Goal: Information Seeking & Learning: Learn about a topic

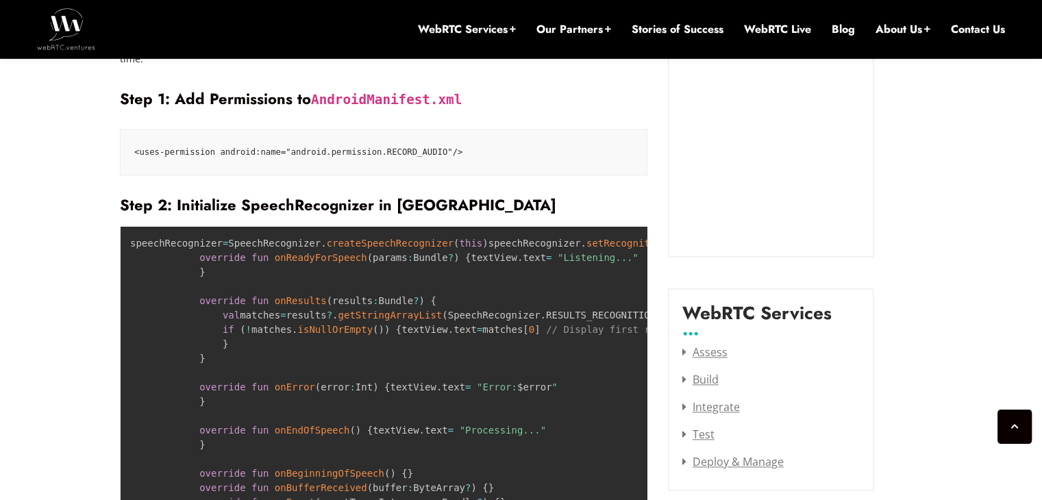
scroll to position [1371, 0]
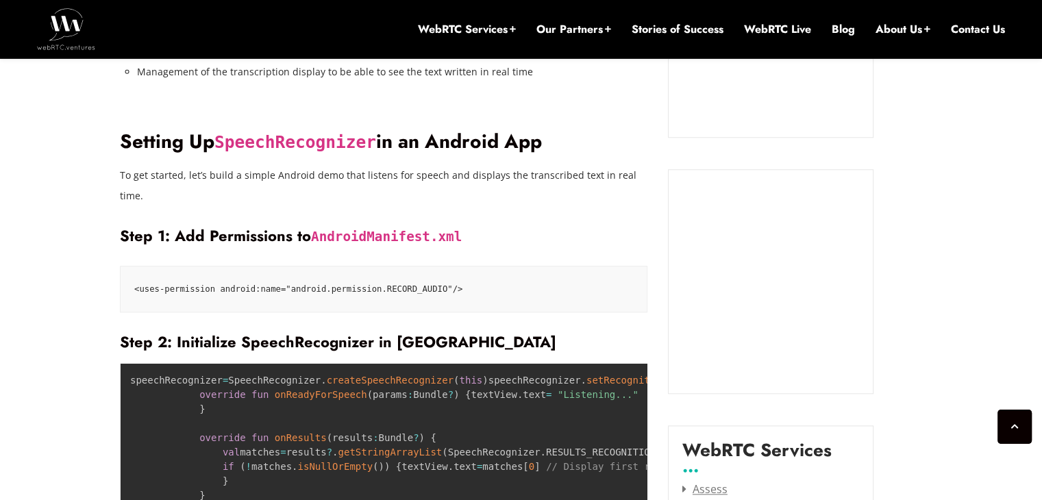
click at [393, 280] on code "<uses-permission android:name="android.permission.RECORD_AUDIO"/>" at bounding box center [383, 289] width 499 height 18
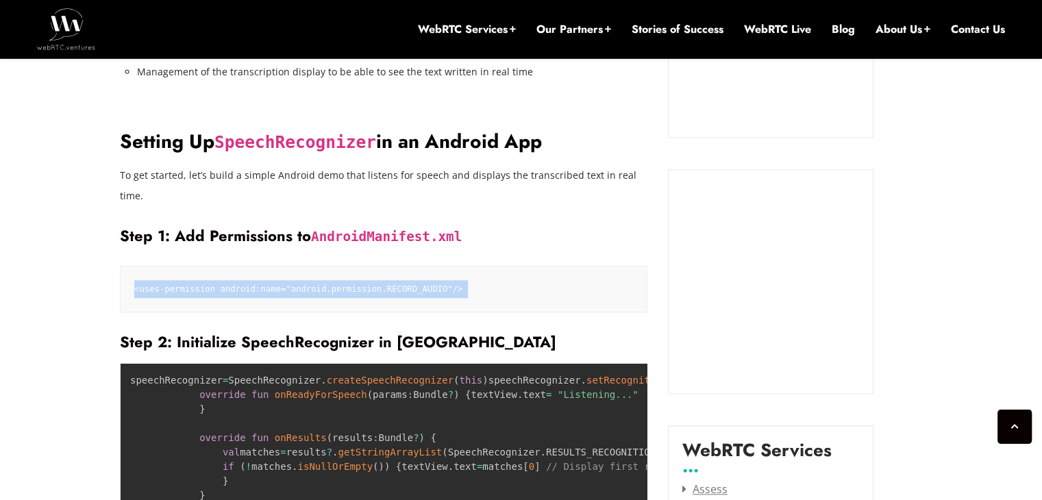
click at [393, 280] on code "<uses-permission android:name="android.permission.RECORD_AUDIO"/>" at bounding box center [383, 289] width 499 height 18
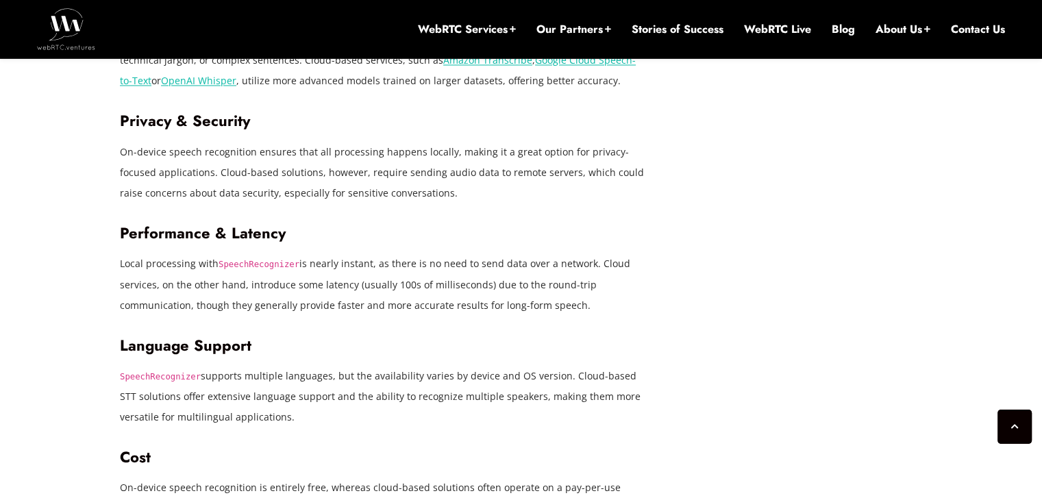
scroll to position [2467, 0]
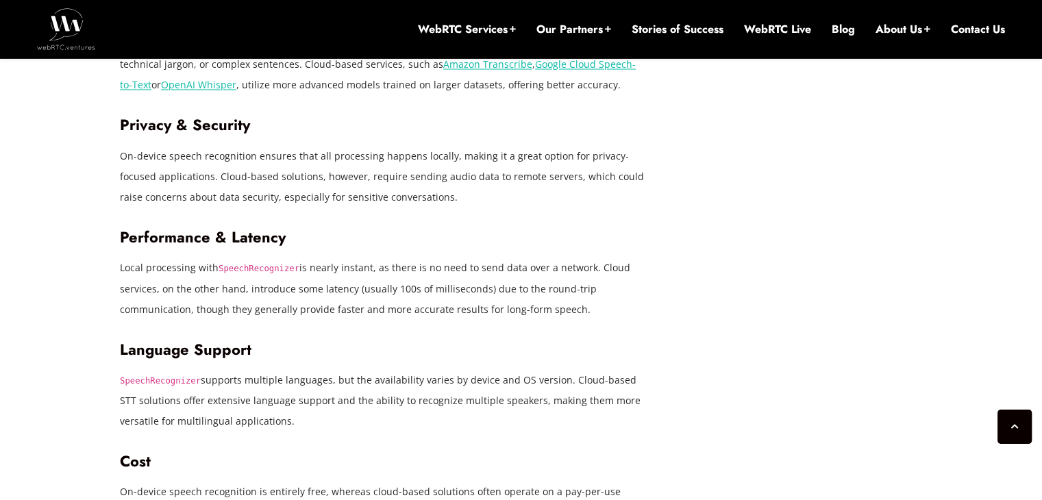
click at [312, 95] on p "On-device solutions like SpeechRecognizer work well for simple speech recogniti…" at bounding box center [384, 65] width 528 height 62
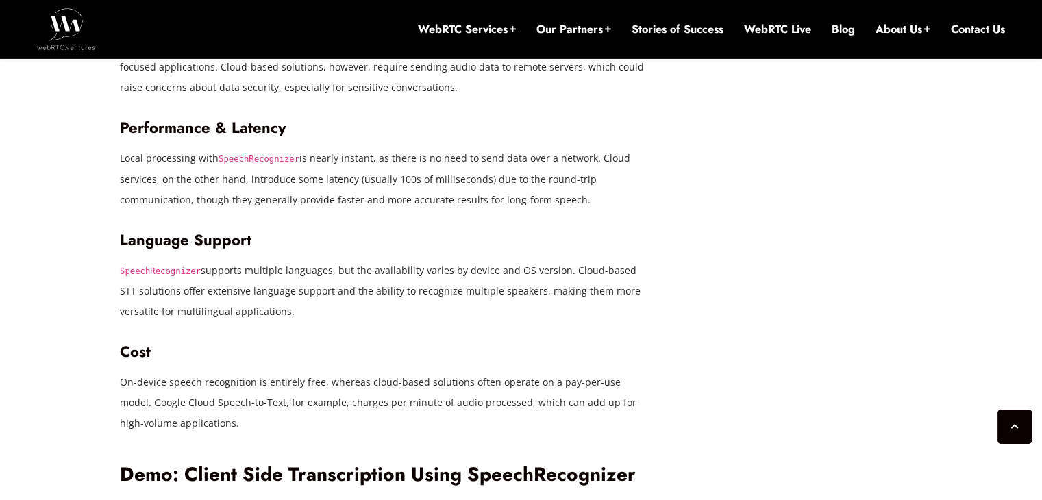
scroll to position [2673, 0]
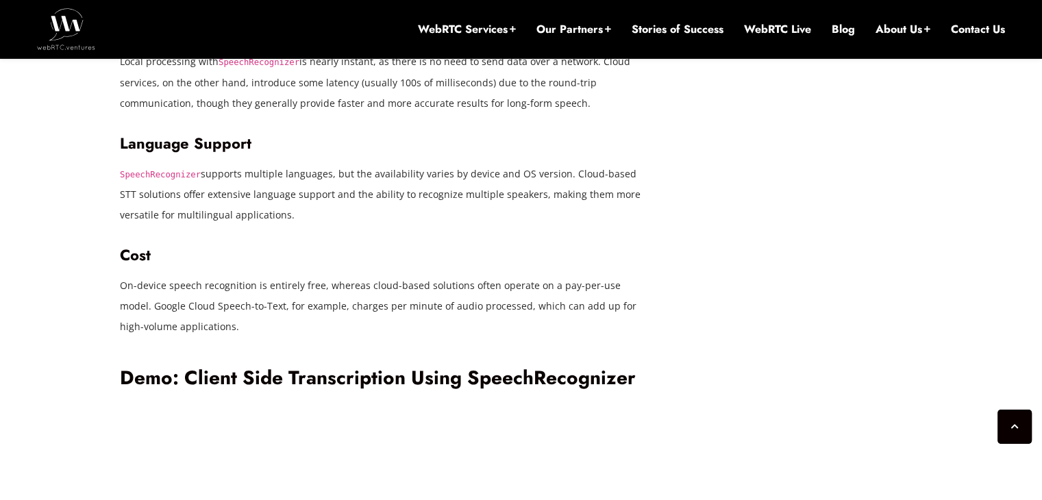
click at [148, 113] on p "Local processing with SpeechRecognizer is nearly instant, as there is no need t…" at bounding box center [384, 82] width 528 height 62
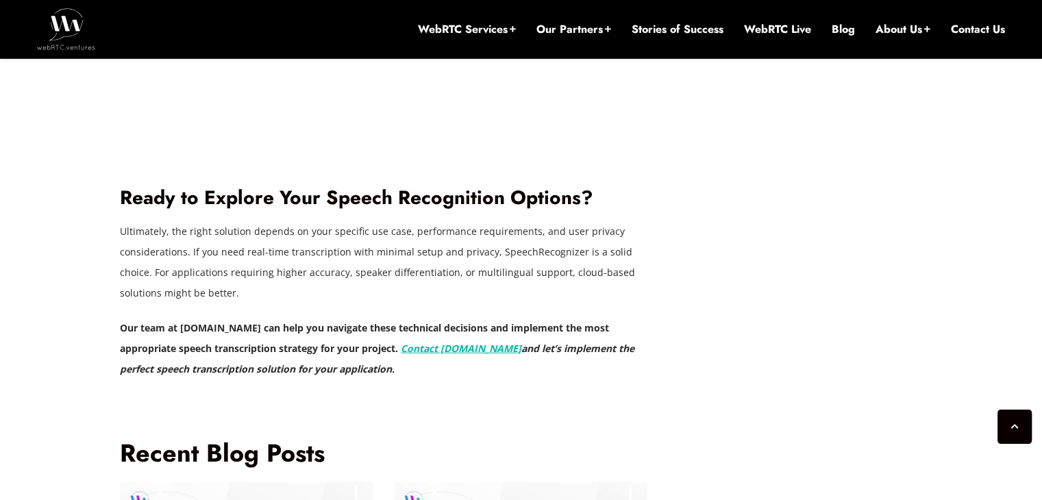
scroll to position [3427, 0]
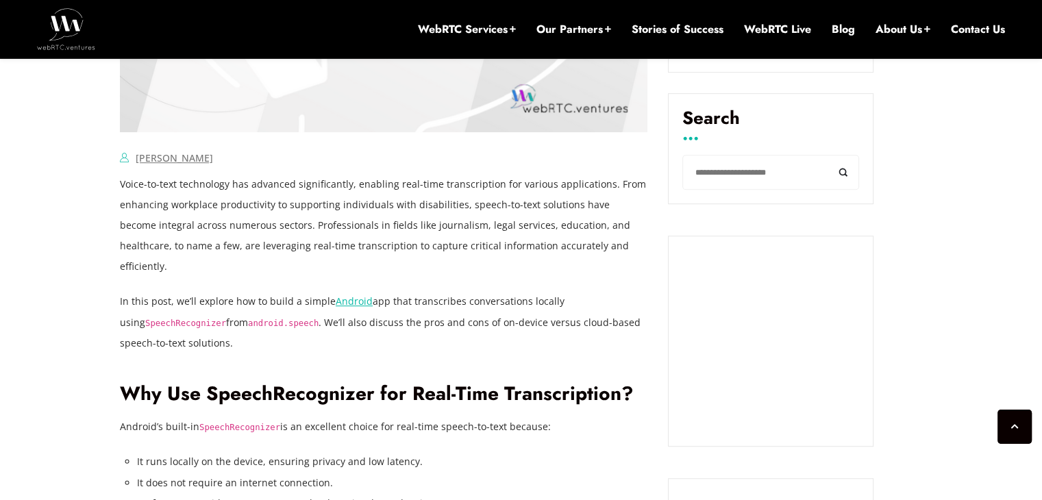
drag, startPoint x: 172, startPoint y: 344, endPoint x: 85, endPoint y: 93, distance: 266.1
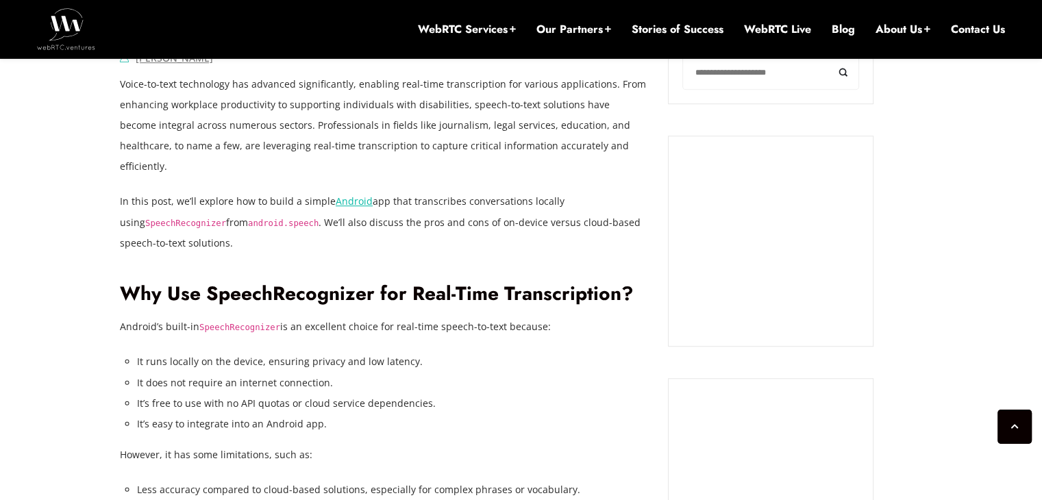
scroll to position [1018, 0]
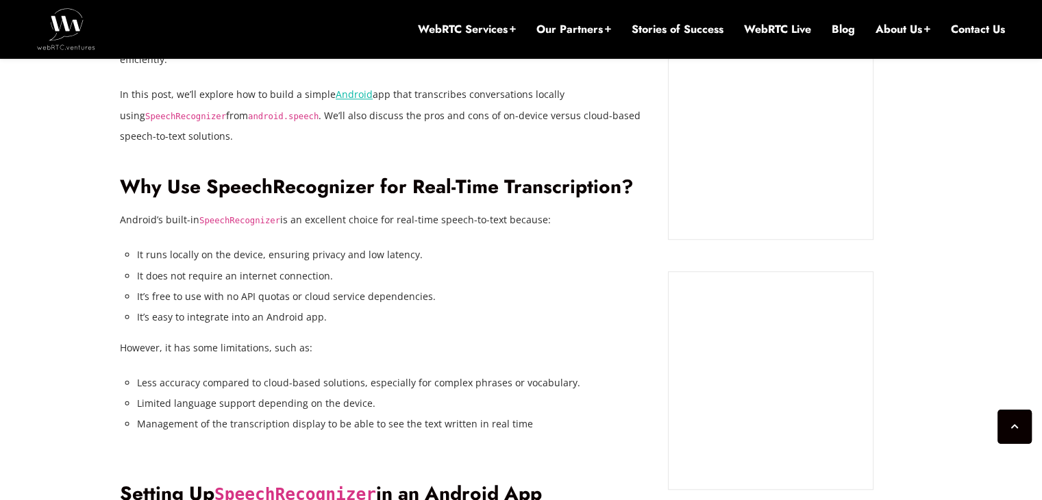
click at [321, 175] on h2 "Why Use SpeechRecognizer for Real-Time Transcription?" at bounding box center [384, 187] width 528 height 24
copy h2 "SpeechRecognizer"
